Goal: Task Accomplishment & Management: Use online tool/utility

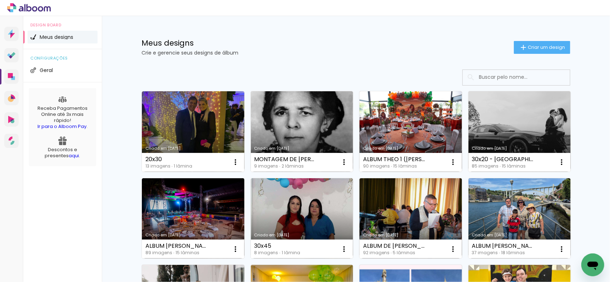
drag, startPoint x: 531, startPoint y: 43, endPoint x: 535, endPoint y: 52, distance: 9.8
click at [531, 44] on paper-button "Criar um design" at bounding box center [541, 47] width 56 height 13
